Goal: Transaction & Acquisition: Download file/media

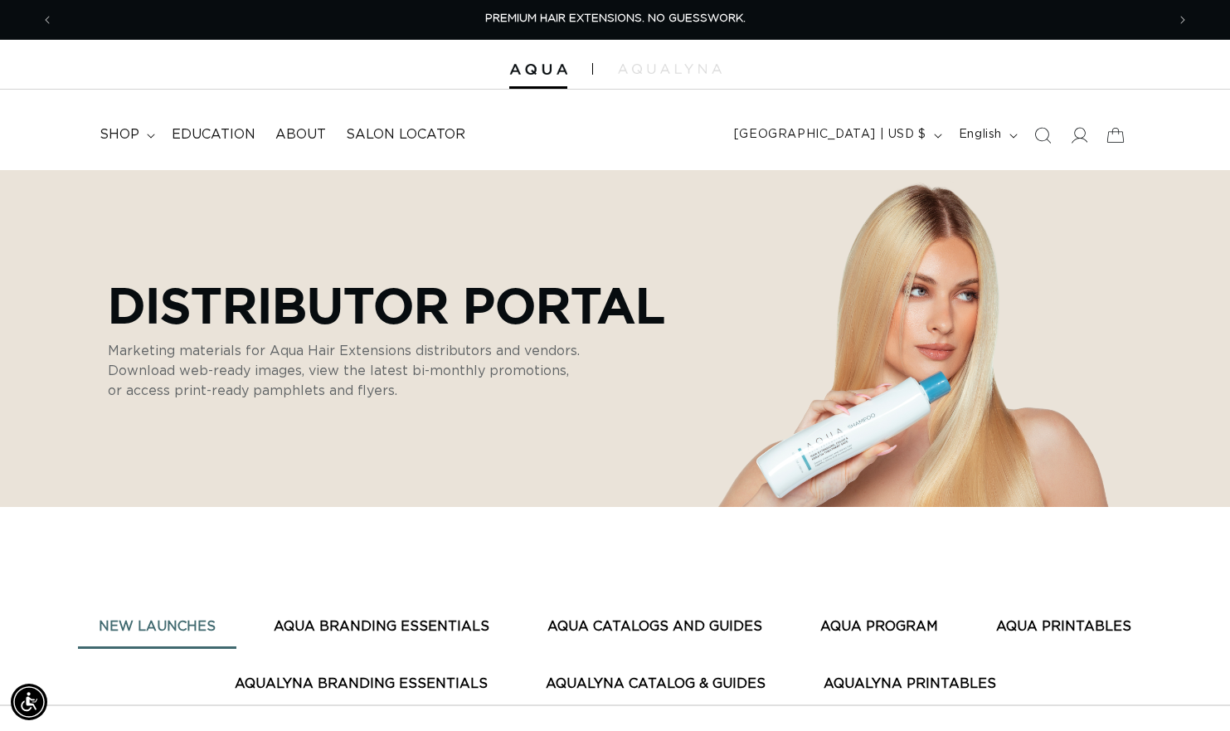
click at [675, 75] on div at bounding box center [615, 65] width 1230 height 50
click at [673, 69] on img at bounding box center [670, 69] width 104 height 10
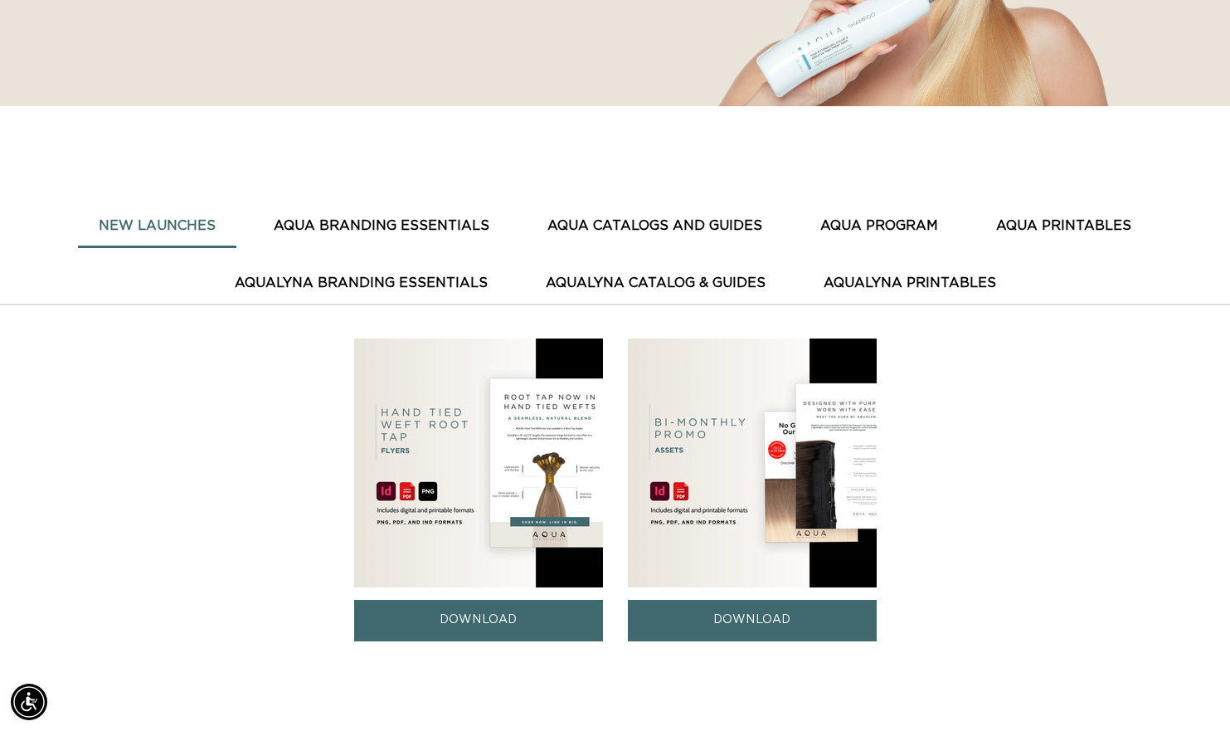
scroll to position [0, 0]
click at [432, 280] on button "AquaLyna Branding Essentials" at bounding box center [361, 283] width 294 height 41
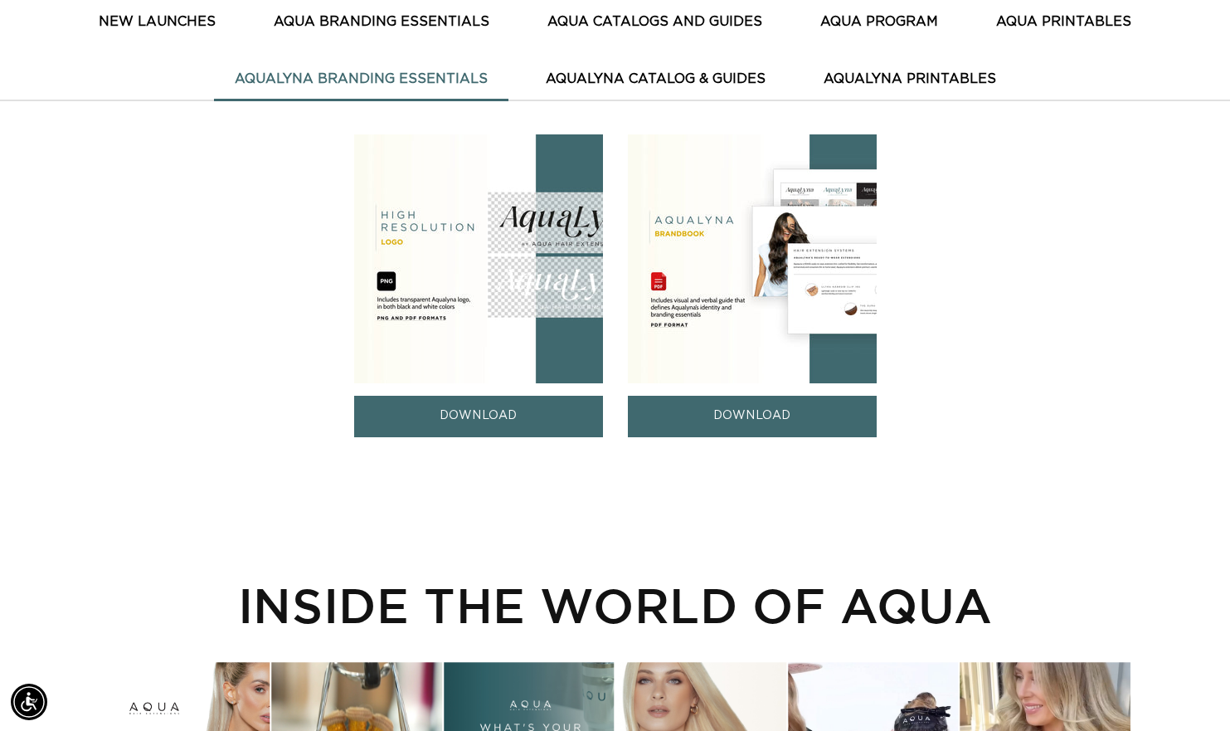
scroll to position [597, 0]
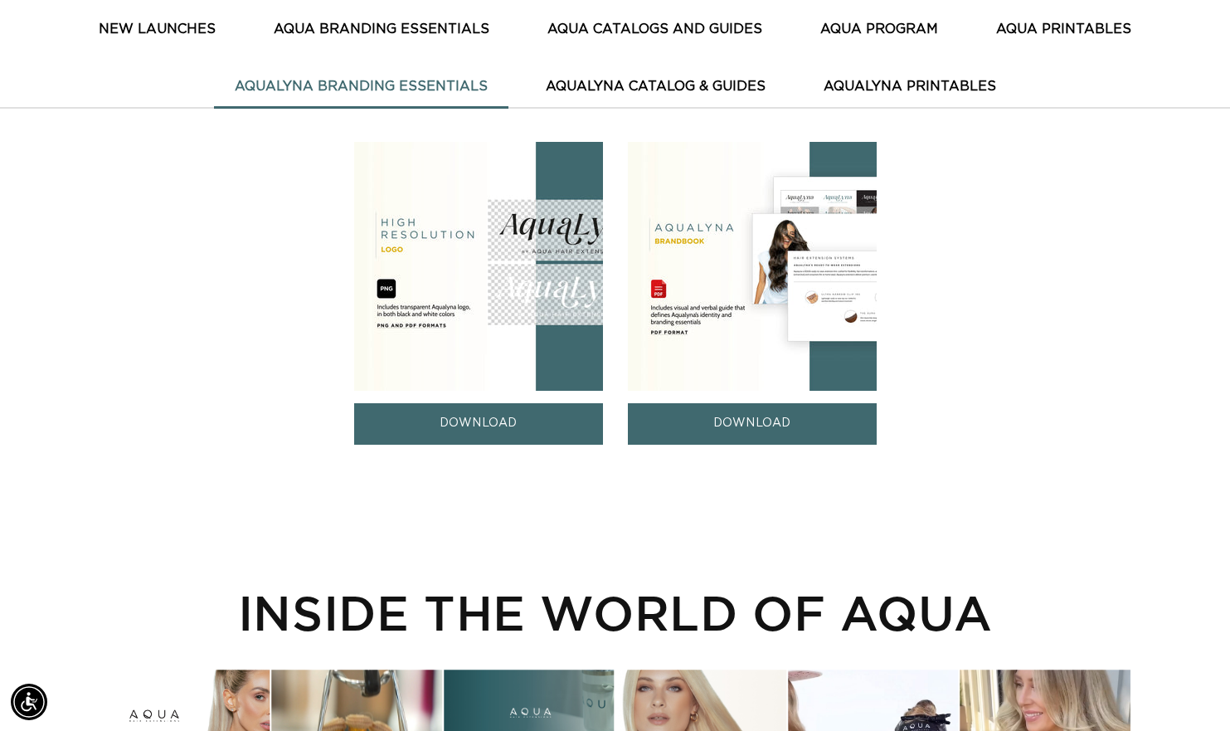
click at [742, 429] on link "DOWNLOAD" at bounding box center [752, 423] width 249 height 41
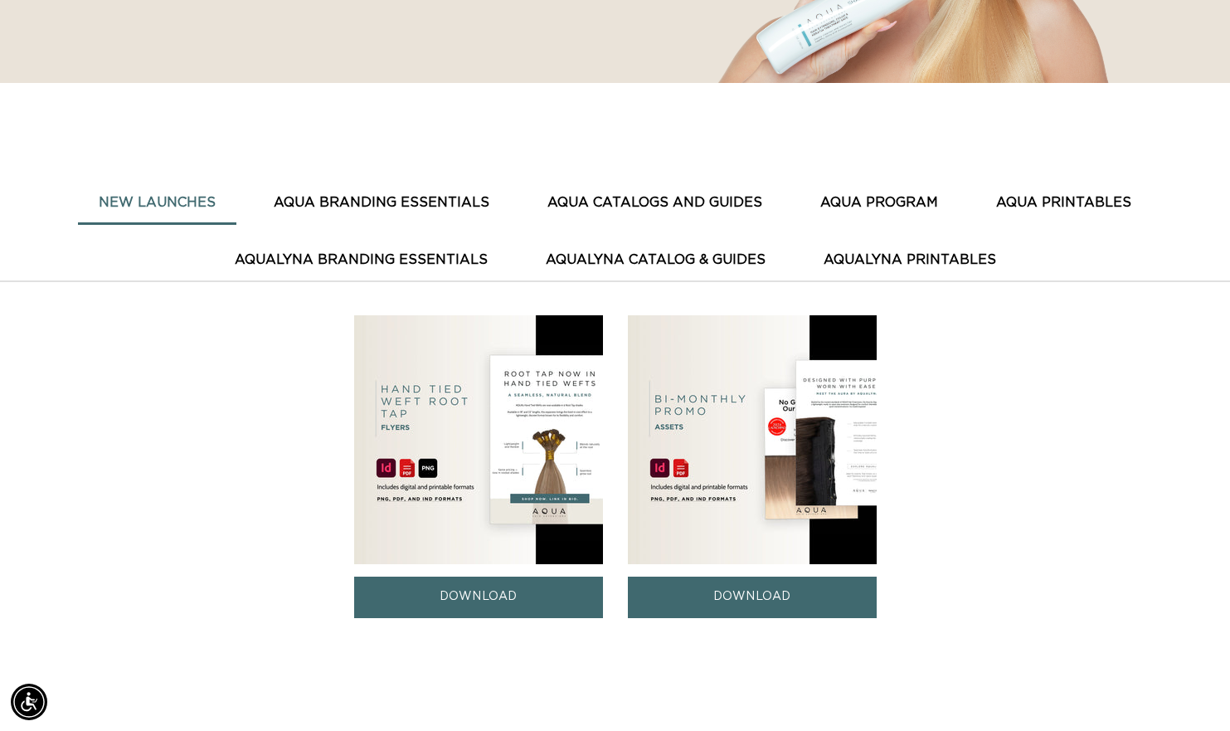
scroll to position [0, 2225]
click at [688, 257] on button "AquaLyna Catalog & Guides" at bounding box center [655, 260] width 261 height 41
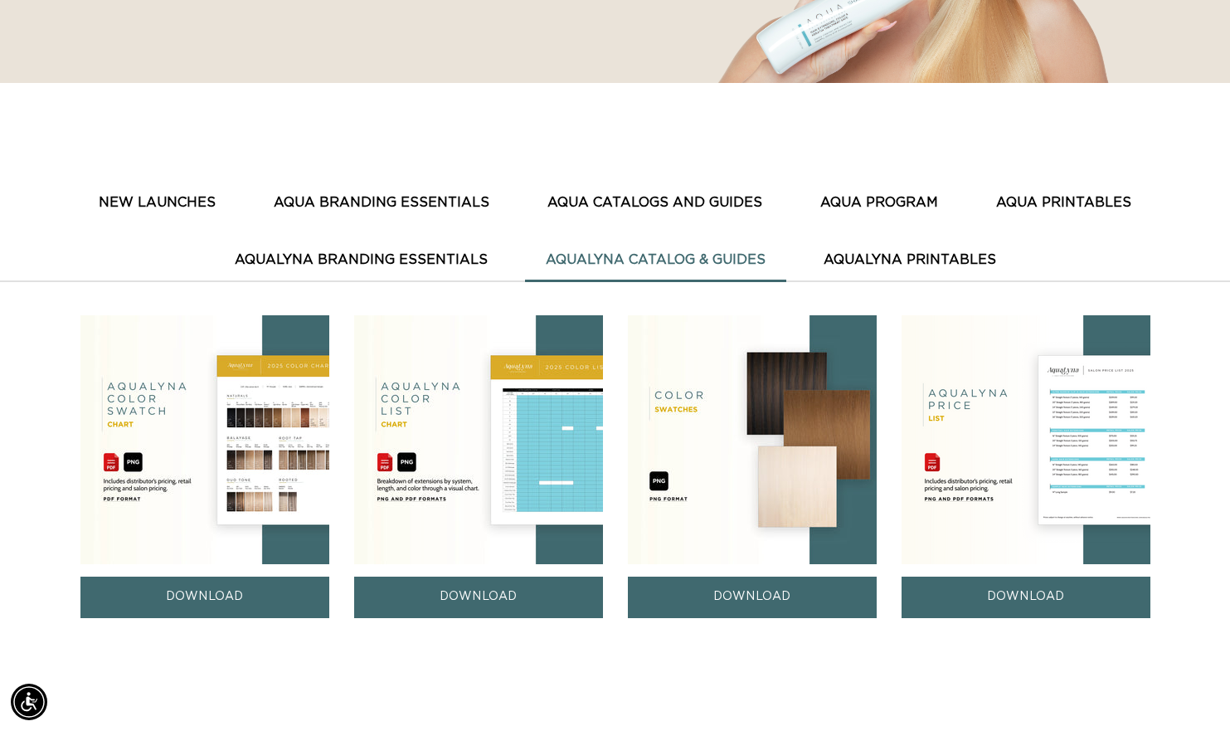
scroll to position [0, 0]
click at [745, 597] on link "DOWNLOAD" at bounding box center [752, 596] width 249 height 41
click at [245, 462] on img at bounding box center [204, 439] width 249 height 249
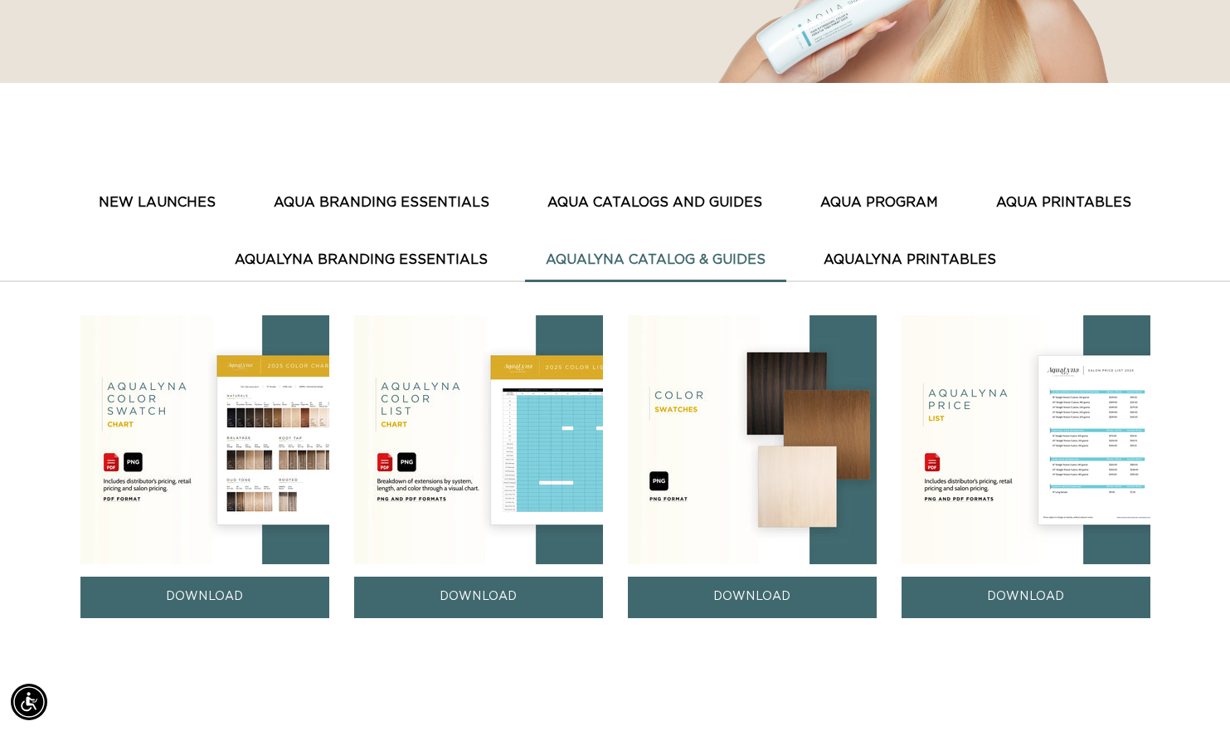
click at [873, 259] on button "AquaLyna Printables" at bounding box center [910, 260] width 214 height 41
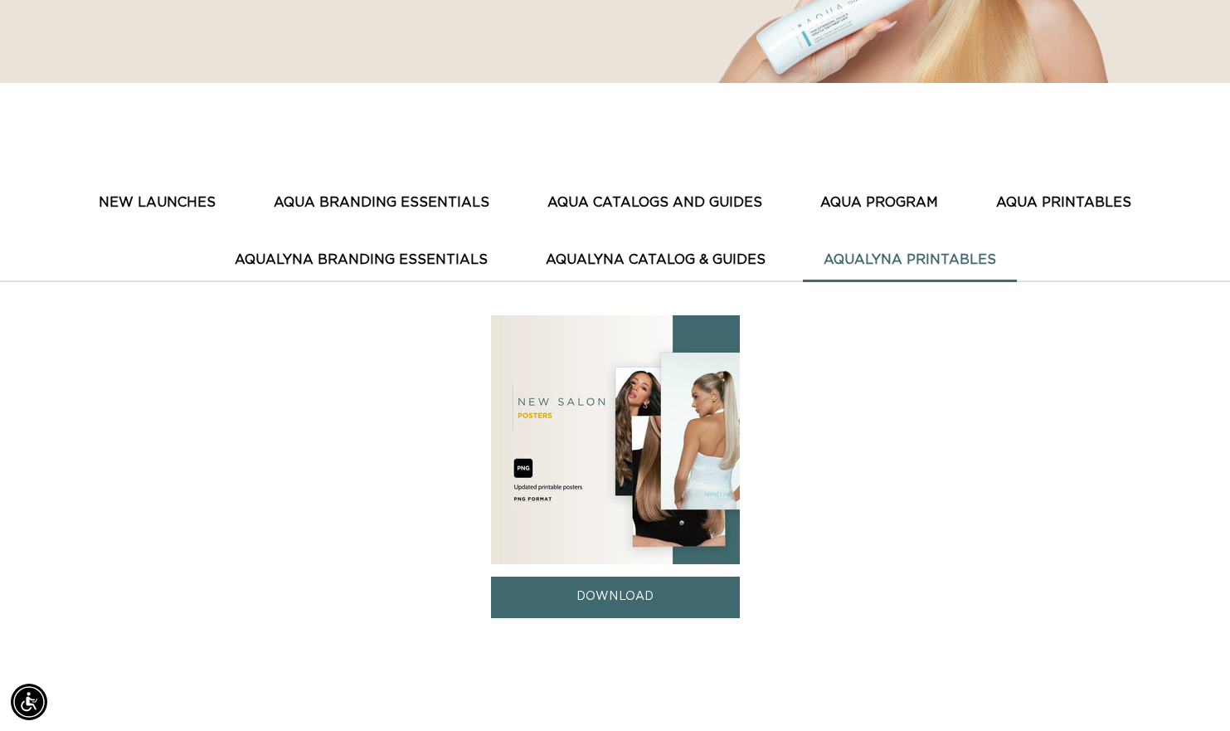
scroll to position [0, 0]
click at [669, 266] on button "AquaLyna Catalog & Guides" at bounding box center [655, 260] width 261 height 41
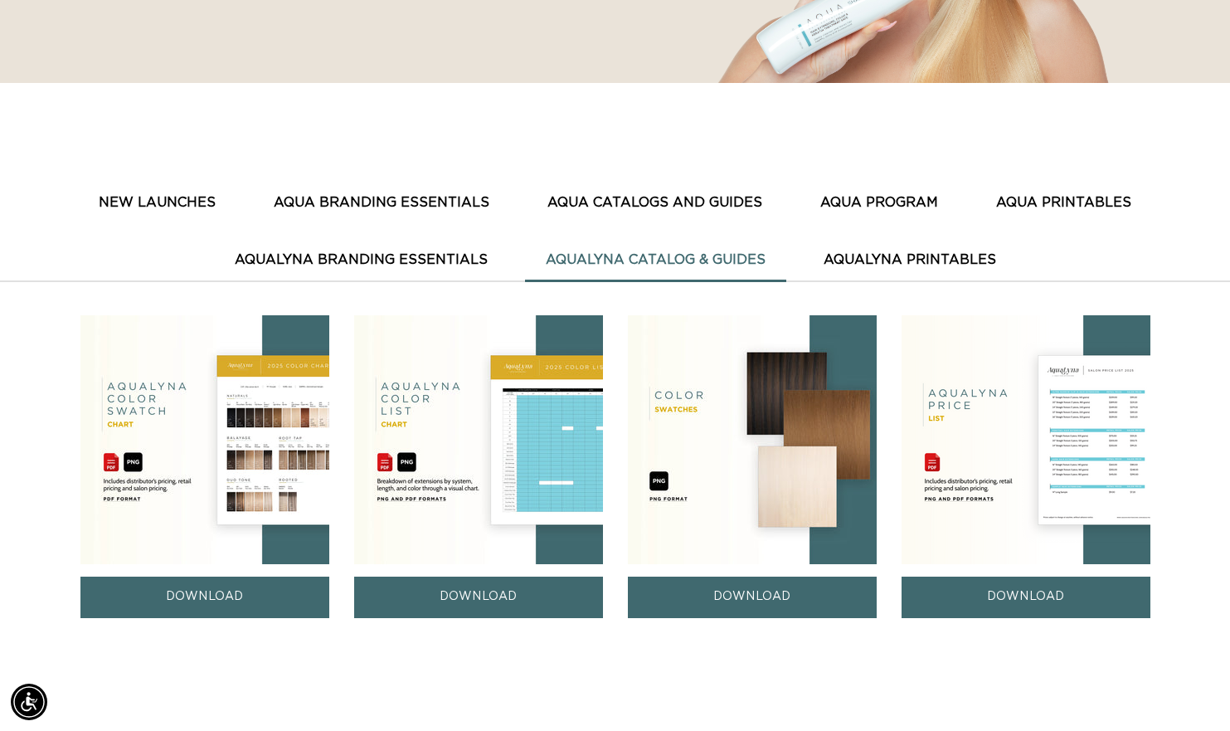
scroll to position [0, 1112]
click at [190, 601] on link "DOWNLOAD" at bounding box center [204, 596] width 249 height 41
click at [359, 203] on button "AQUA BRANDING ESSENTIALS" at bounding box center [381, 202] width 257 height 41
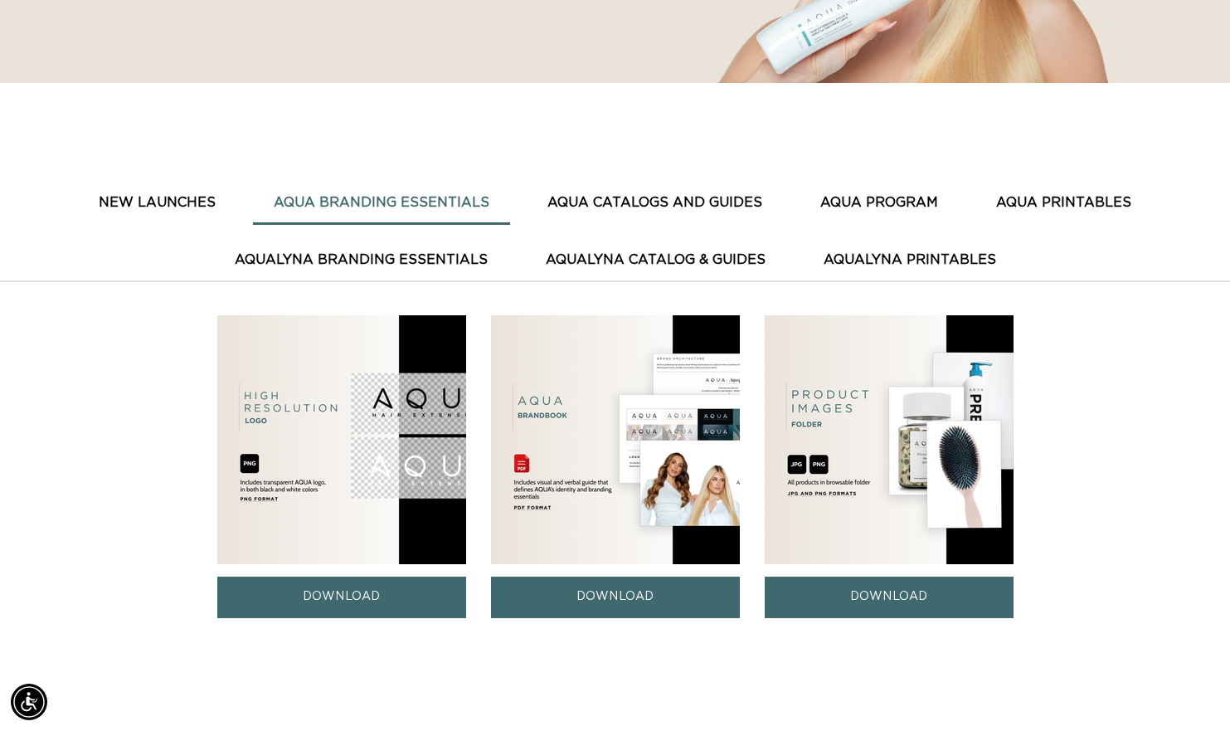
scroll to position [0, 1112]
click at [635, 202] on button "AQUA CATALOGS AND GUIDES" at bounding box center [655, 202] width 256 height 41
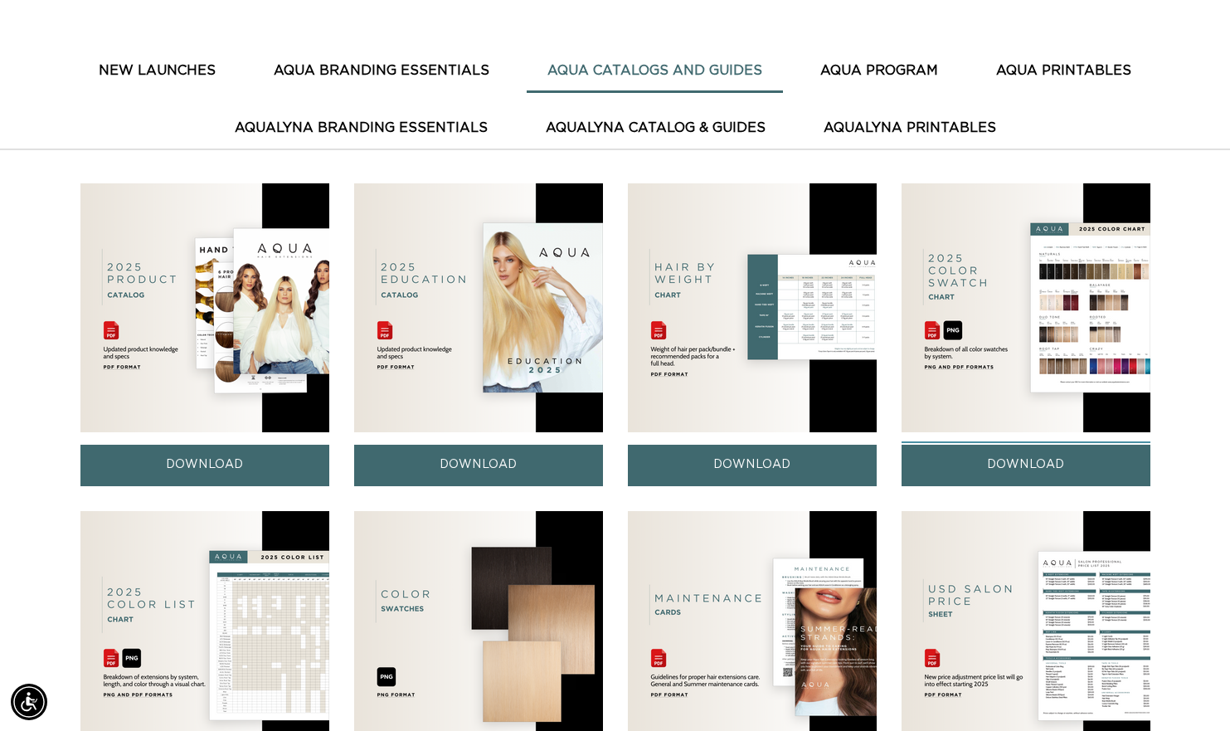
scroll to position [0, 0]
click at [1022, 461] on link "DOWNLOAD" at bounding box center [1026, 465] width 249 height 41
